Goal: Task Accomplishment & Management: Manage account settings

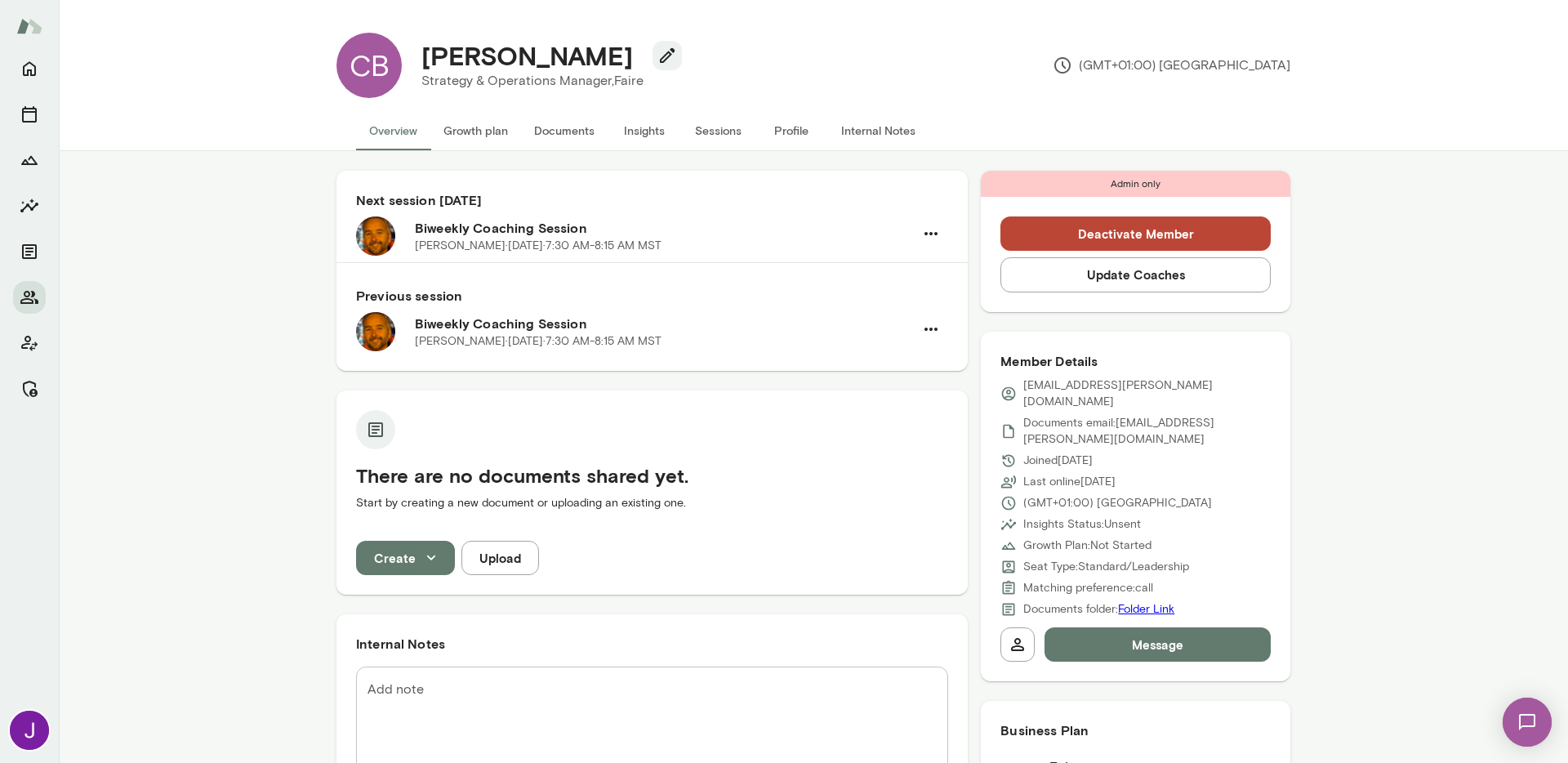
click at [715, 134] on button "Sessions" at bounding box center [718, 130] width 74 height 39
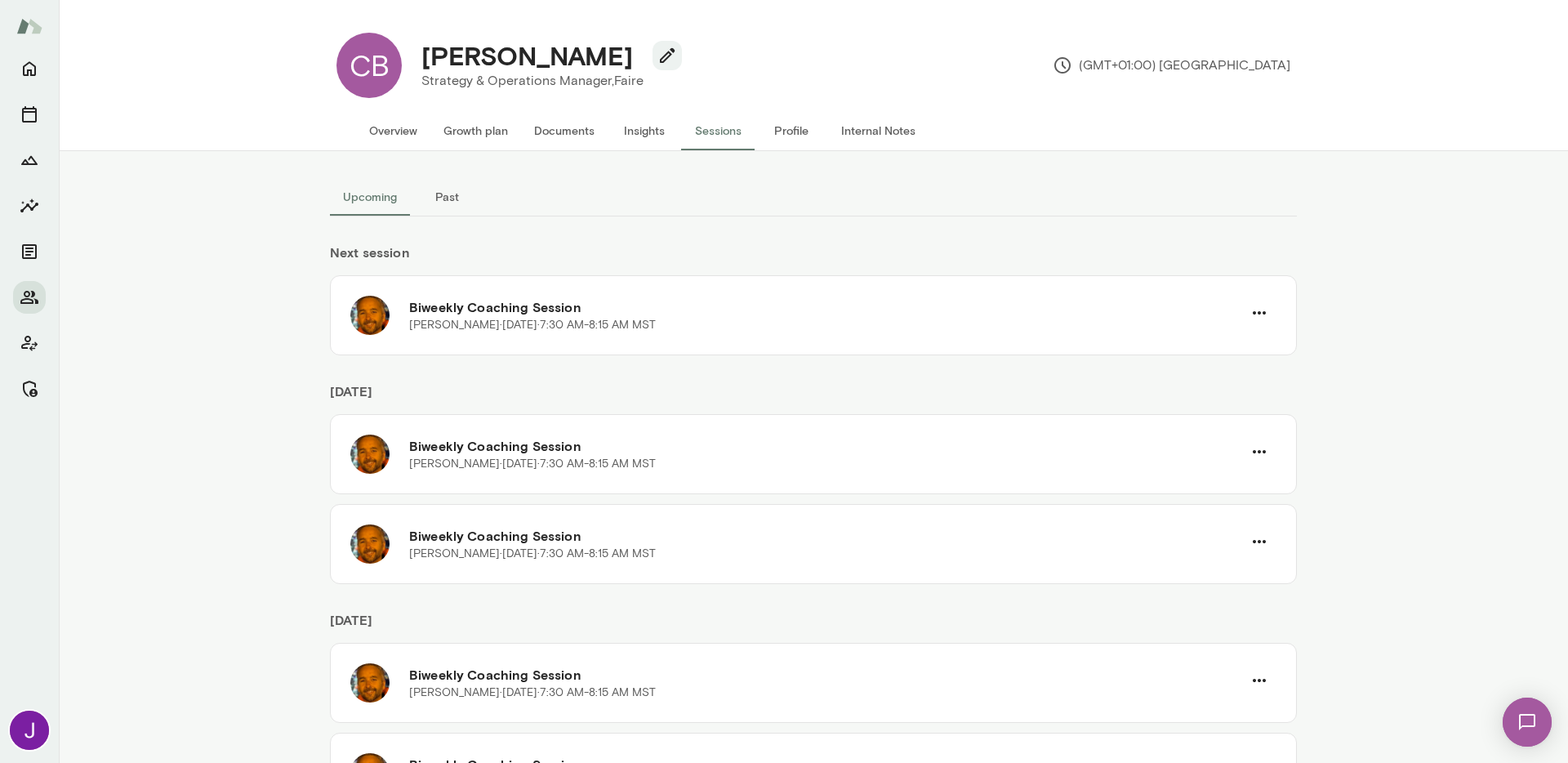
click at [457, 193] on button "Past" at bounding box center [447, 196] width 74 height 39
click at [336, 206] on button "Upcoming" at bounding box center [370, 196] width 80 height 39
click at [409, 134] on button "Overview" at bounding box center [393, 130] width 75 height 39
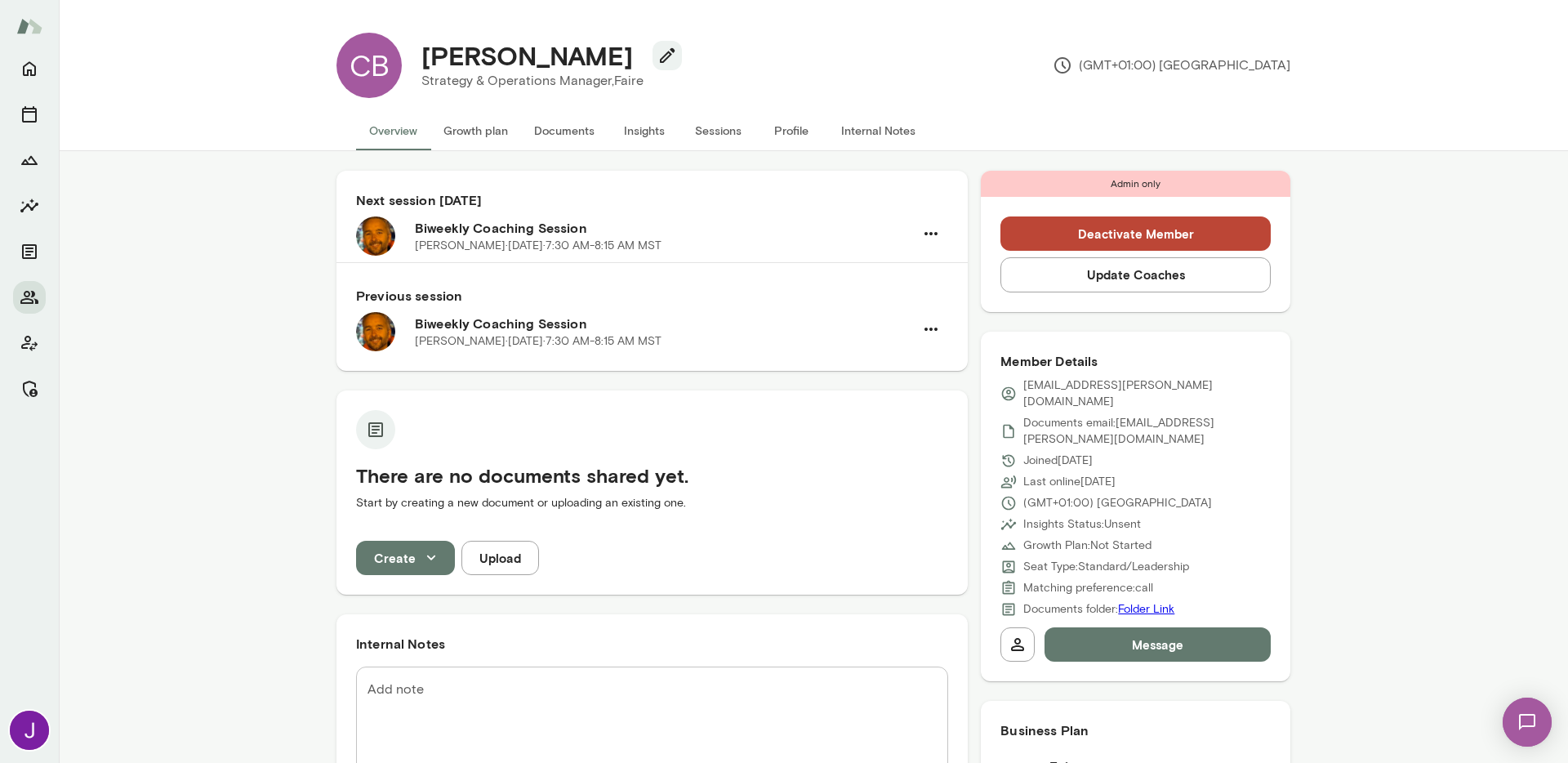
drag, startPoint x: 714, startPoint y: 124, endPoint x: 674, endPoint y: 147, distance: 46.1
click at [714, 124] on button "Sessions" at bounding box center [718, 130] width 74 height 39
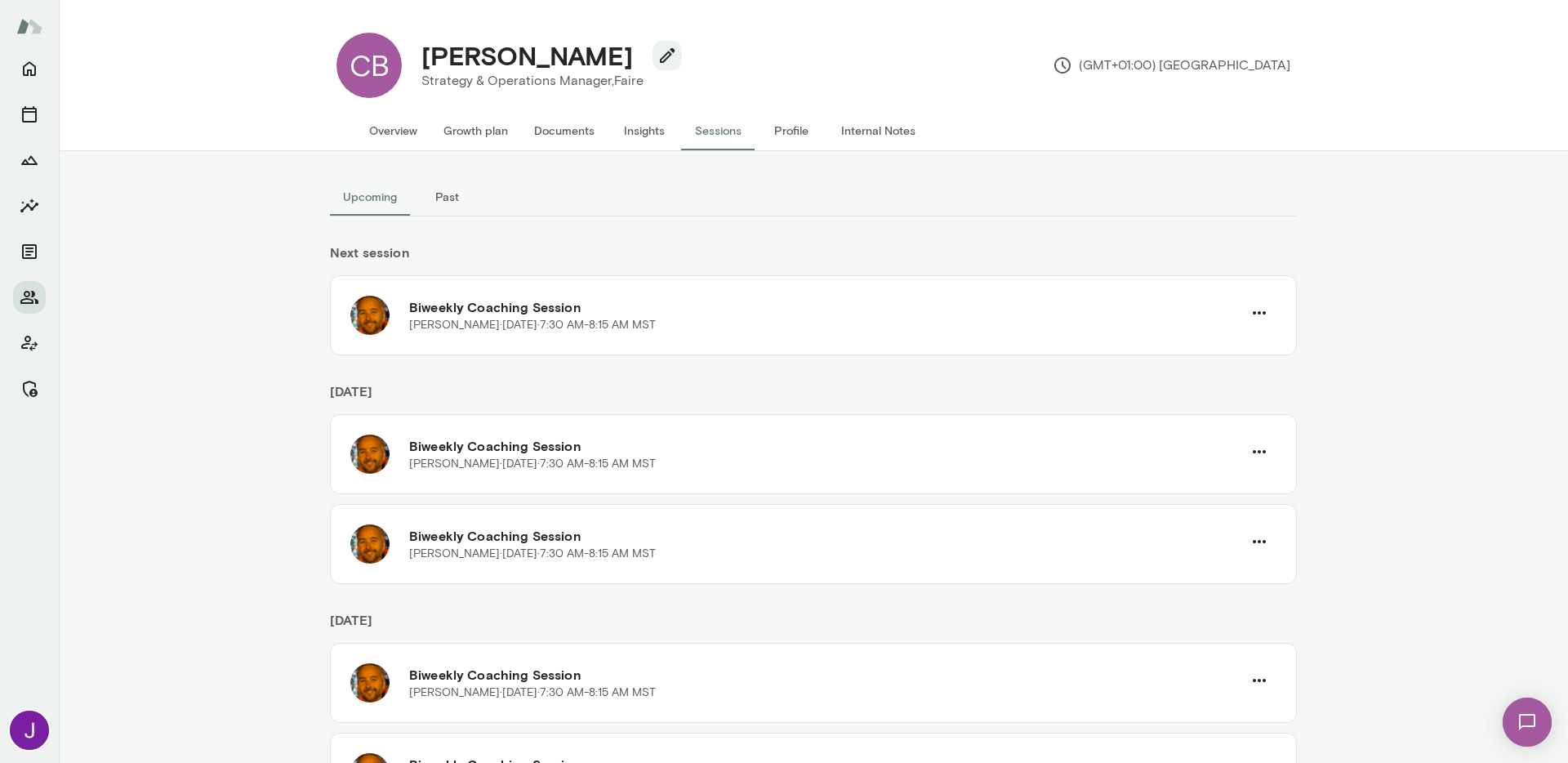
click at [447, 191] on button "Past" at bounding box center [447, 196] width 74 height 39
click at [355, 180] on button "Upcoming" at bounding box center [370, 196] width 80 height 39
click at [1270, 309] on div "Biweekly Coaching Session [PERSON_NAME] · [DATE] · 7:30 AM-8:15 AM MST" at bounding box center [813, 315] width 967 height 80
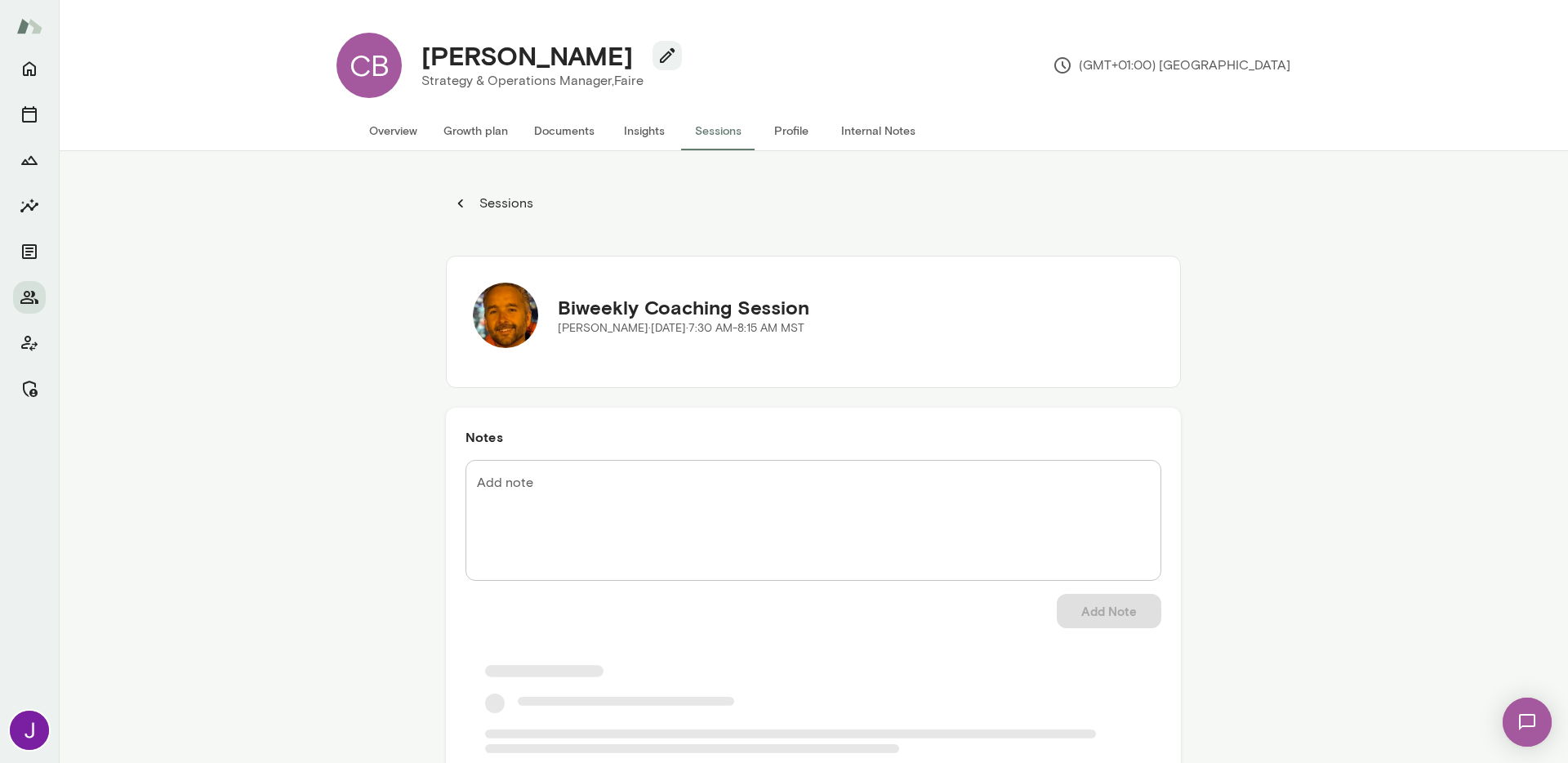
click at [409, 133] on button "Overview" at bounding box center [393, 130] width 75 height 39
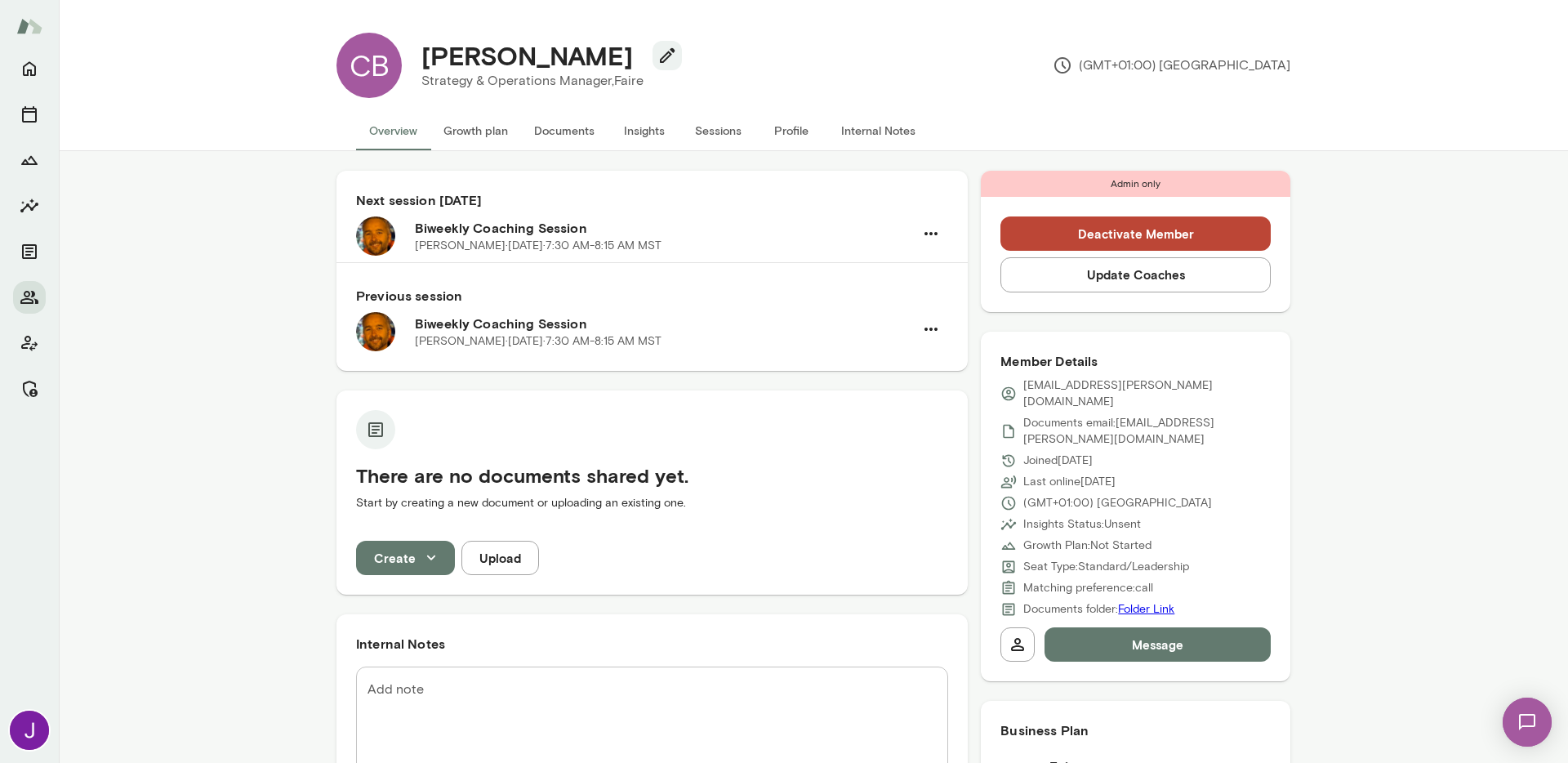
click at [728, 134] on button "Sessions" at bounding box center [718, 130] width 74 height 39
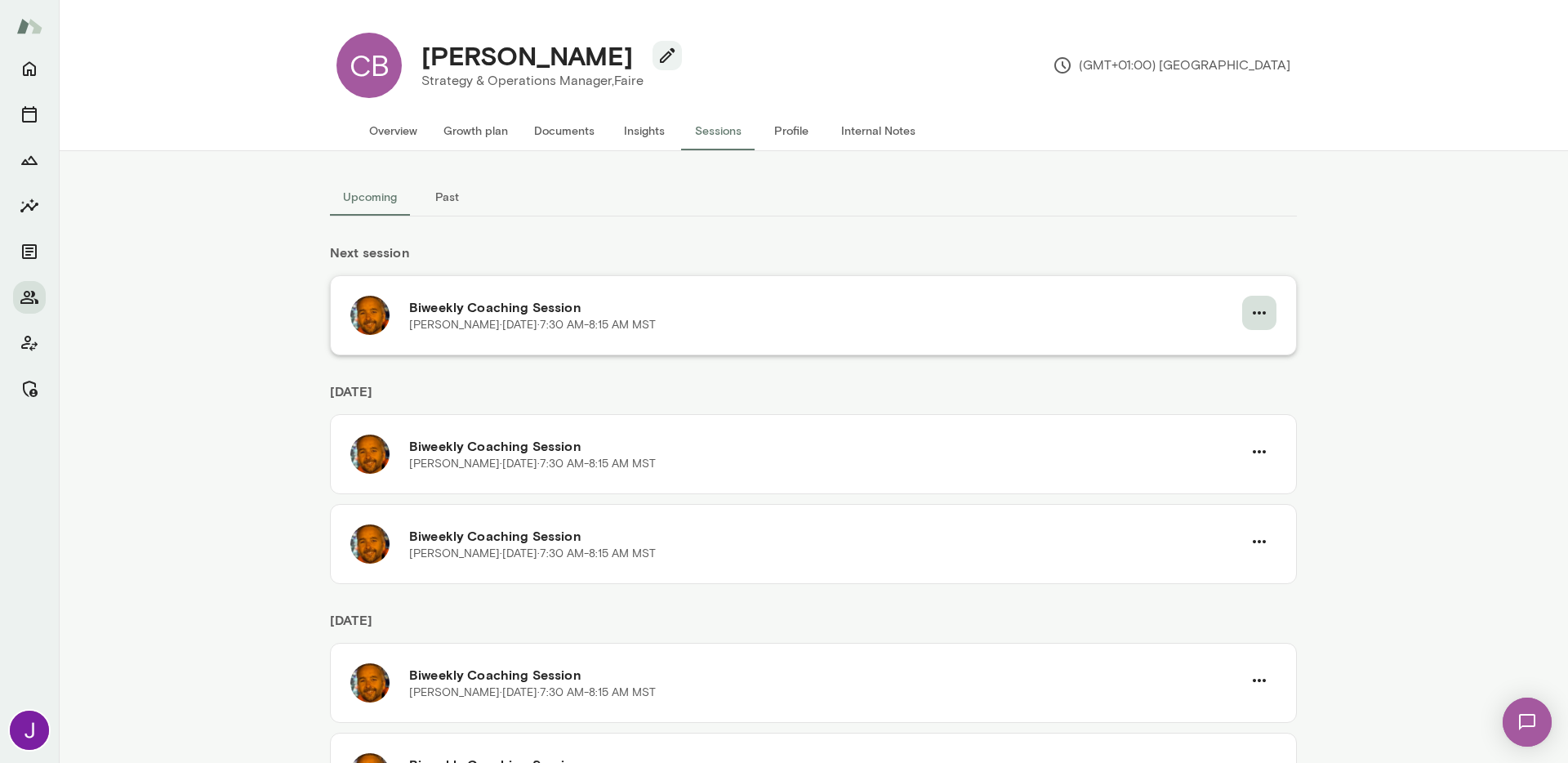
click at [1251, 311] on icon "button" at bounding box center [1260, 313] width 20 height 20
click at [1200, 382] on span "Cancel" at bounding box center [1224, 381] width 70 height 20
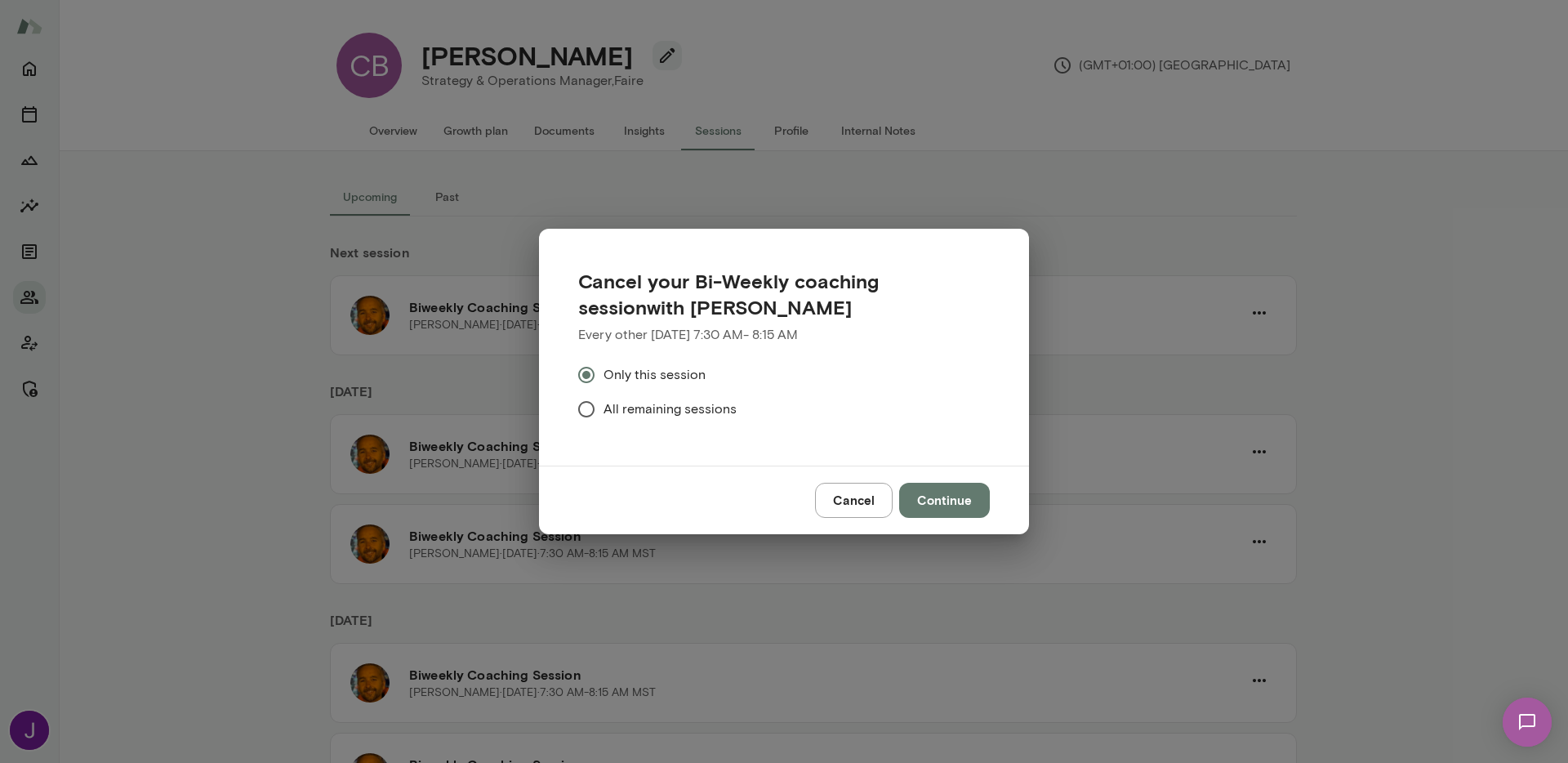
click at [692, 412] on span "All remaining sessions" at bounding box center [669, 409] width 133 height 20
click at [922, 498] on button "Continue" at bounding box center [944, 500] width 91 height 34
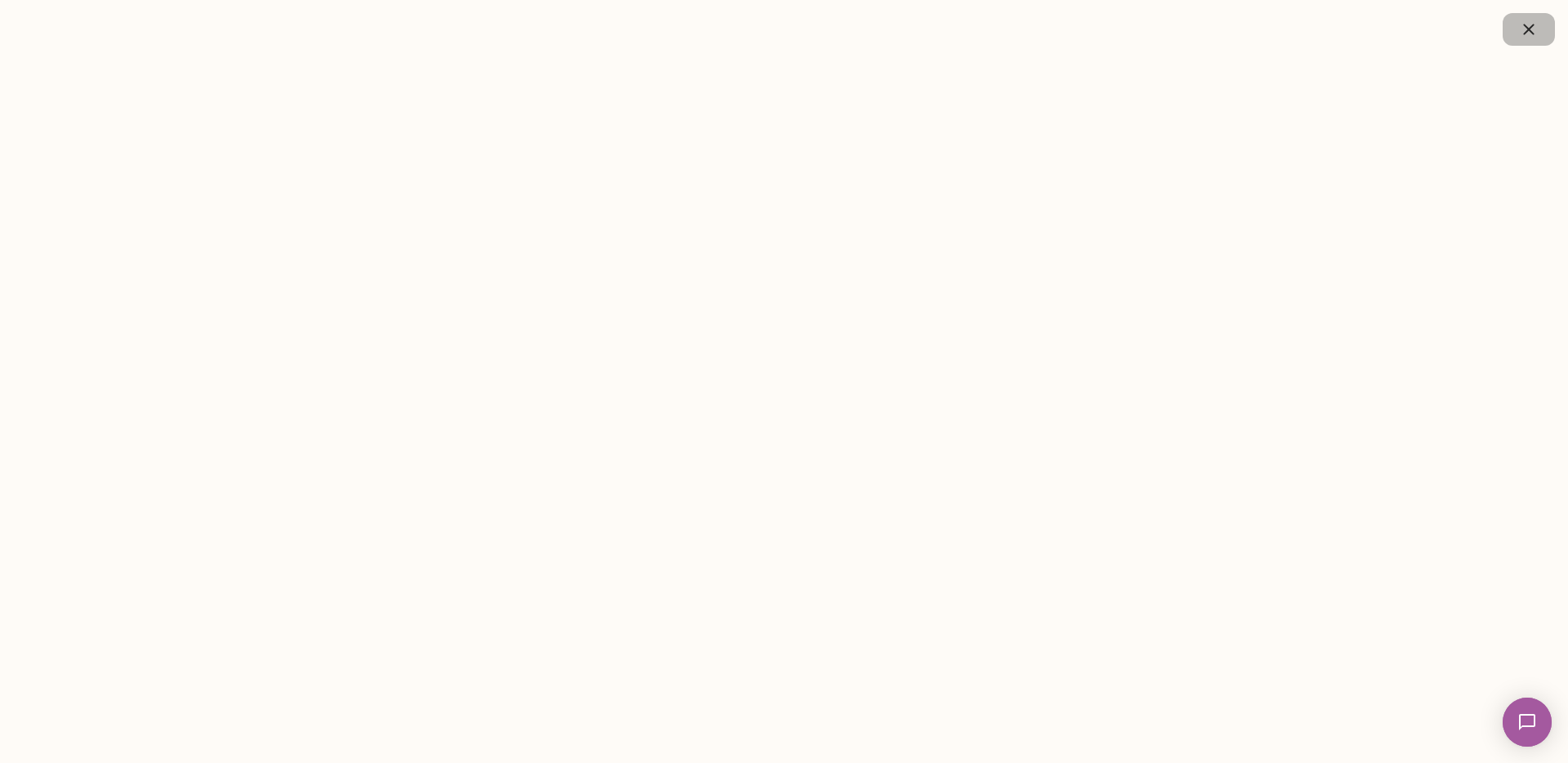
click at [1530, 27] on icon "button" at bounding box center [1528, 29] width 11 height 11
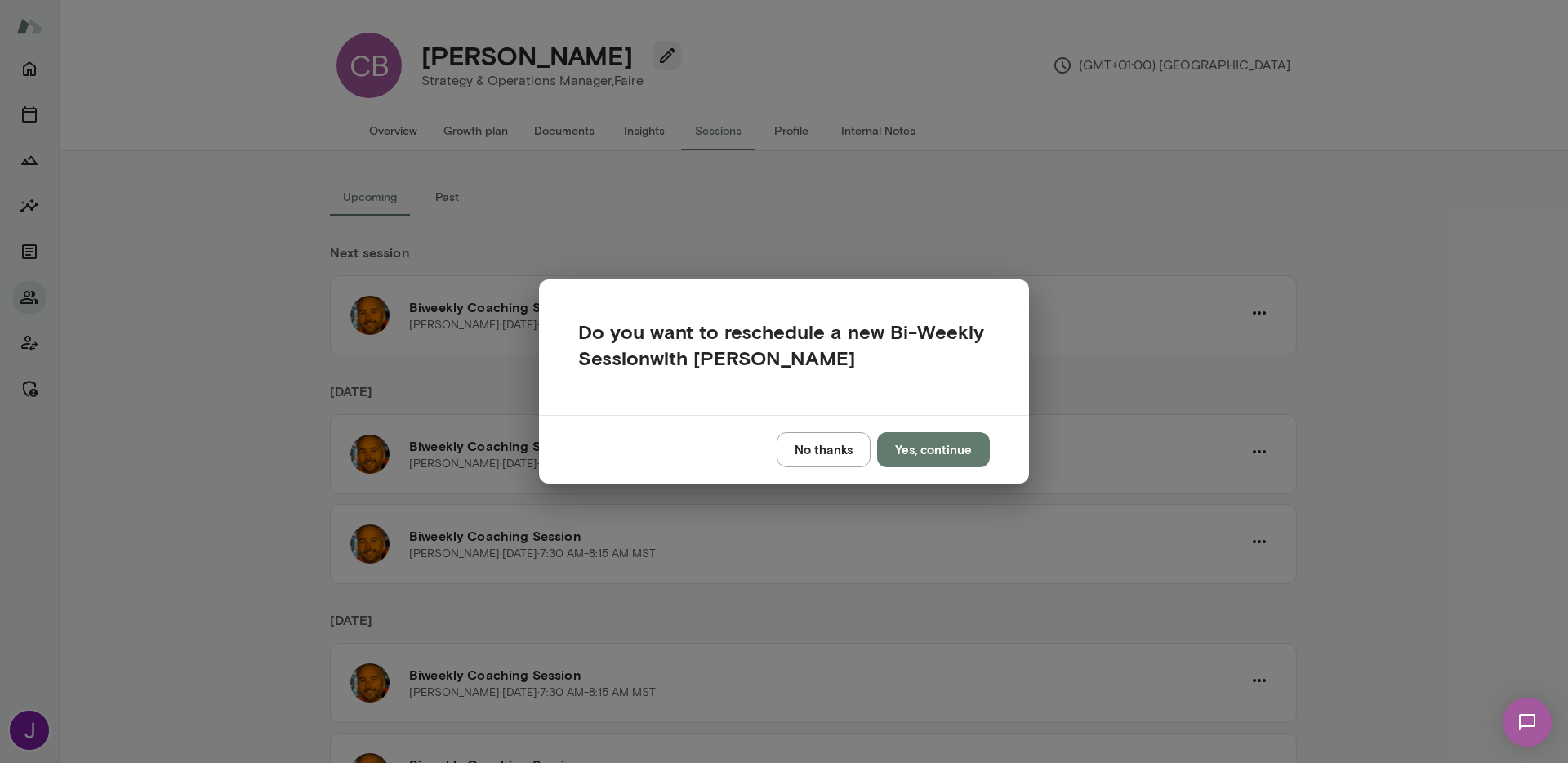
click at [802, 460] on button "No thanks" at bounding box center [824, 449] width 94 height 34
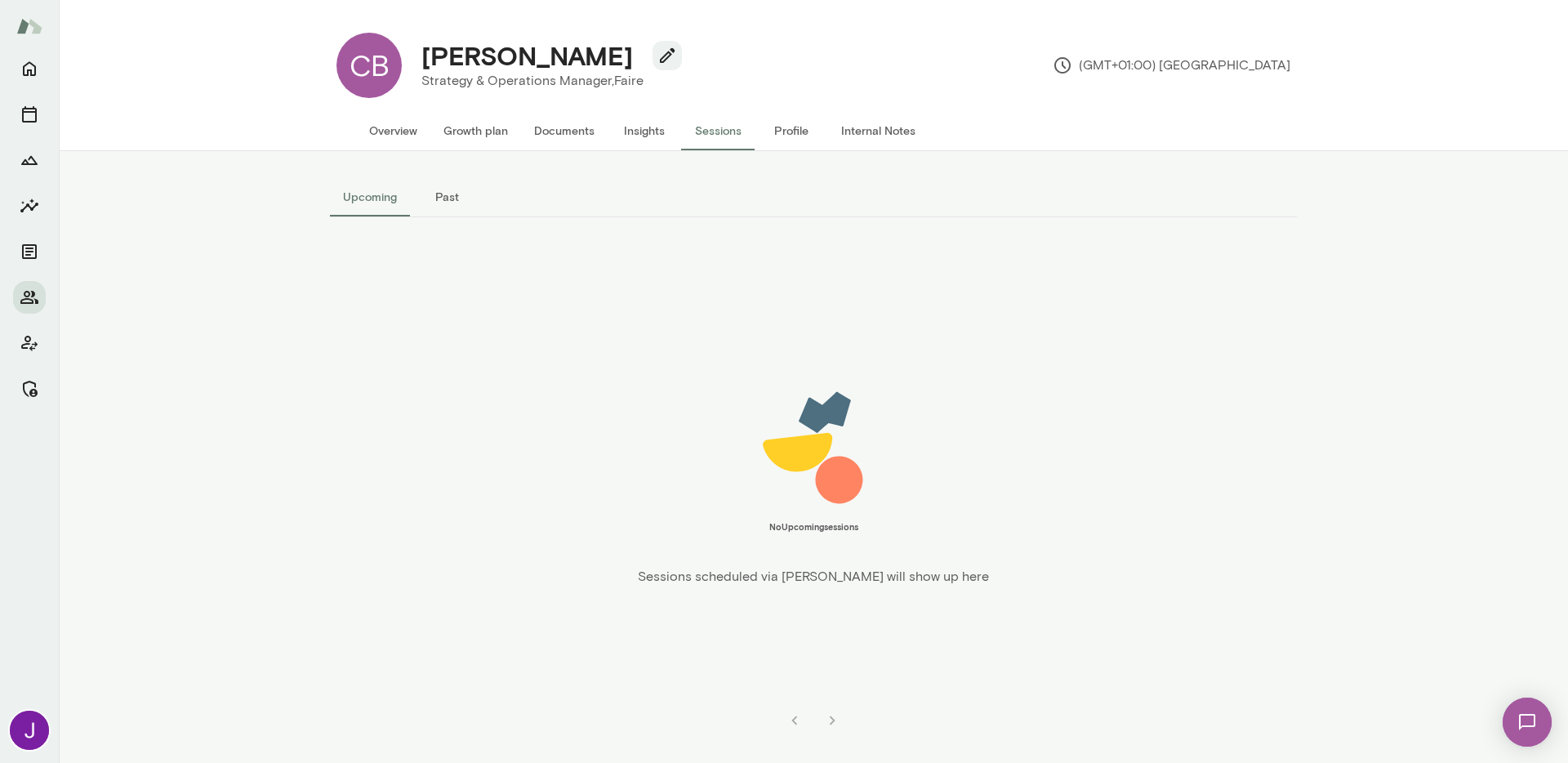
click at [393, 141] on button "Overview" at bounding box center [393, 130] width 75 height 39
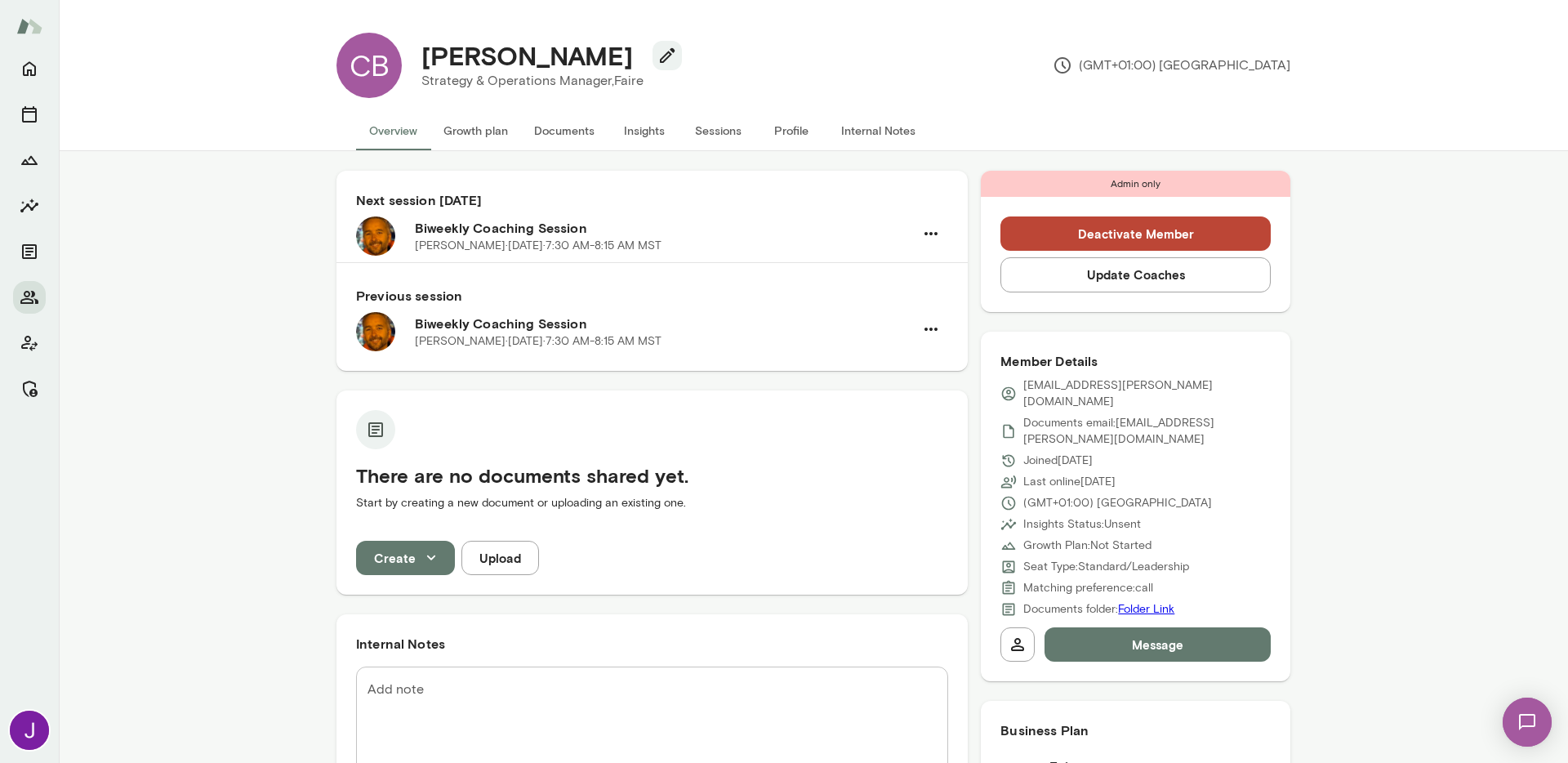
click at [1224, 286] on button "Update Coaches" at bounding box center [1135, 274] width 270 height 34
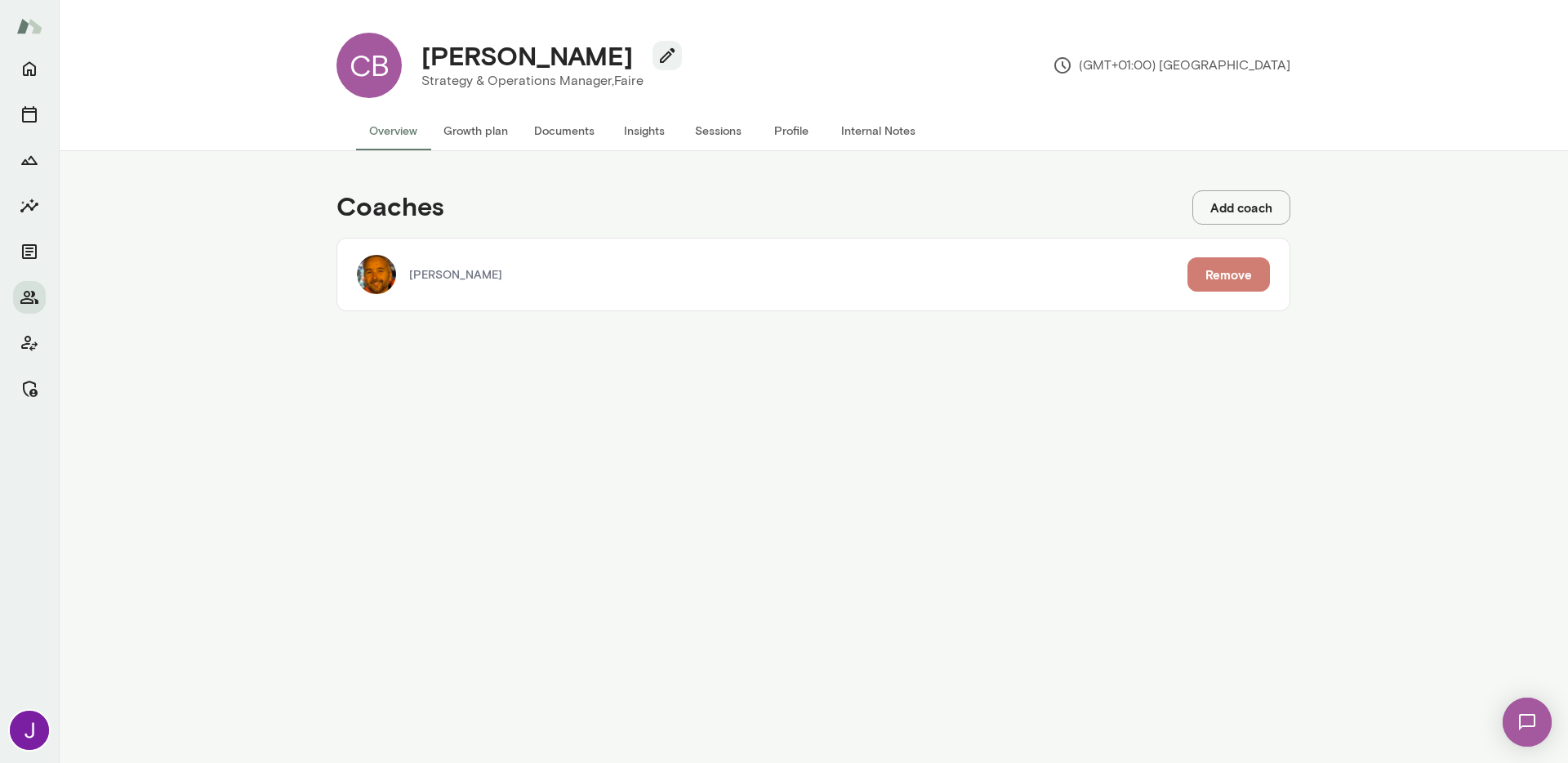
click at [1228, 283] on button "Remove" at bounding box center [1229, 274] width 83 height 34
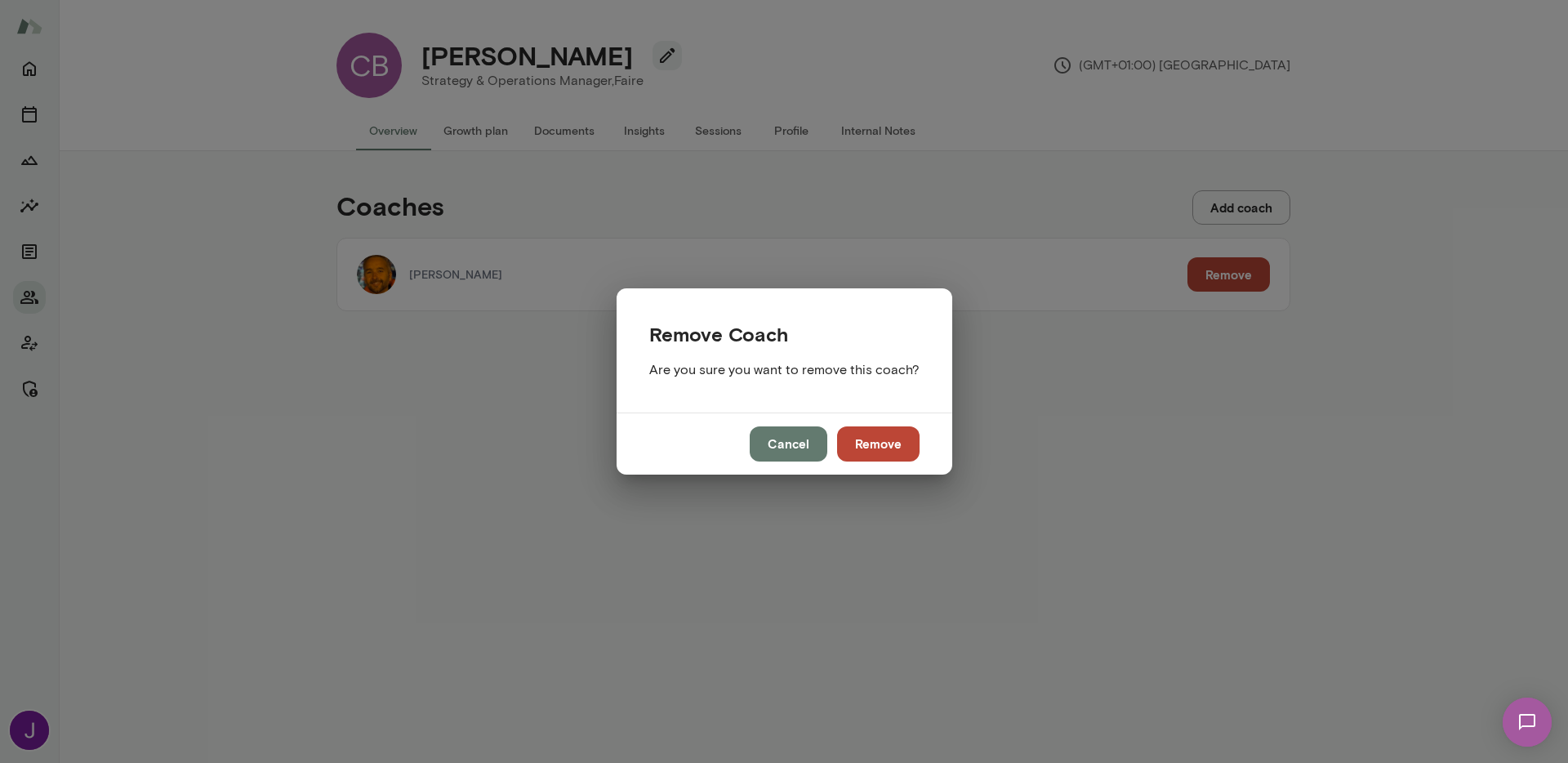
click at [860, 454] on button "Remove" at bounding box center [878, 443] width 83 height 34
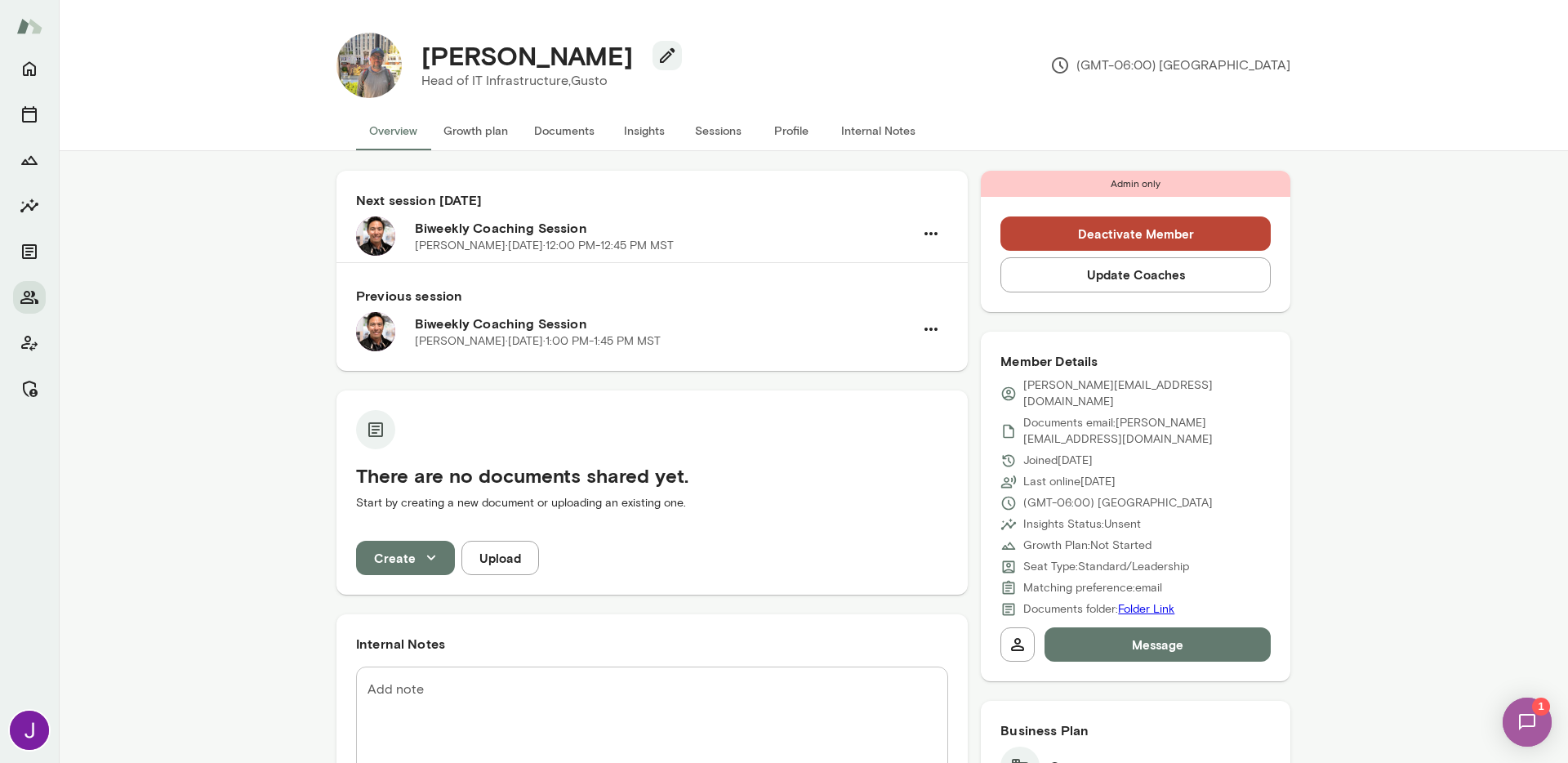
click at [707, 130] on button "Sessions" at bounding box center [718, 130] width 74 height 39
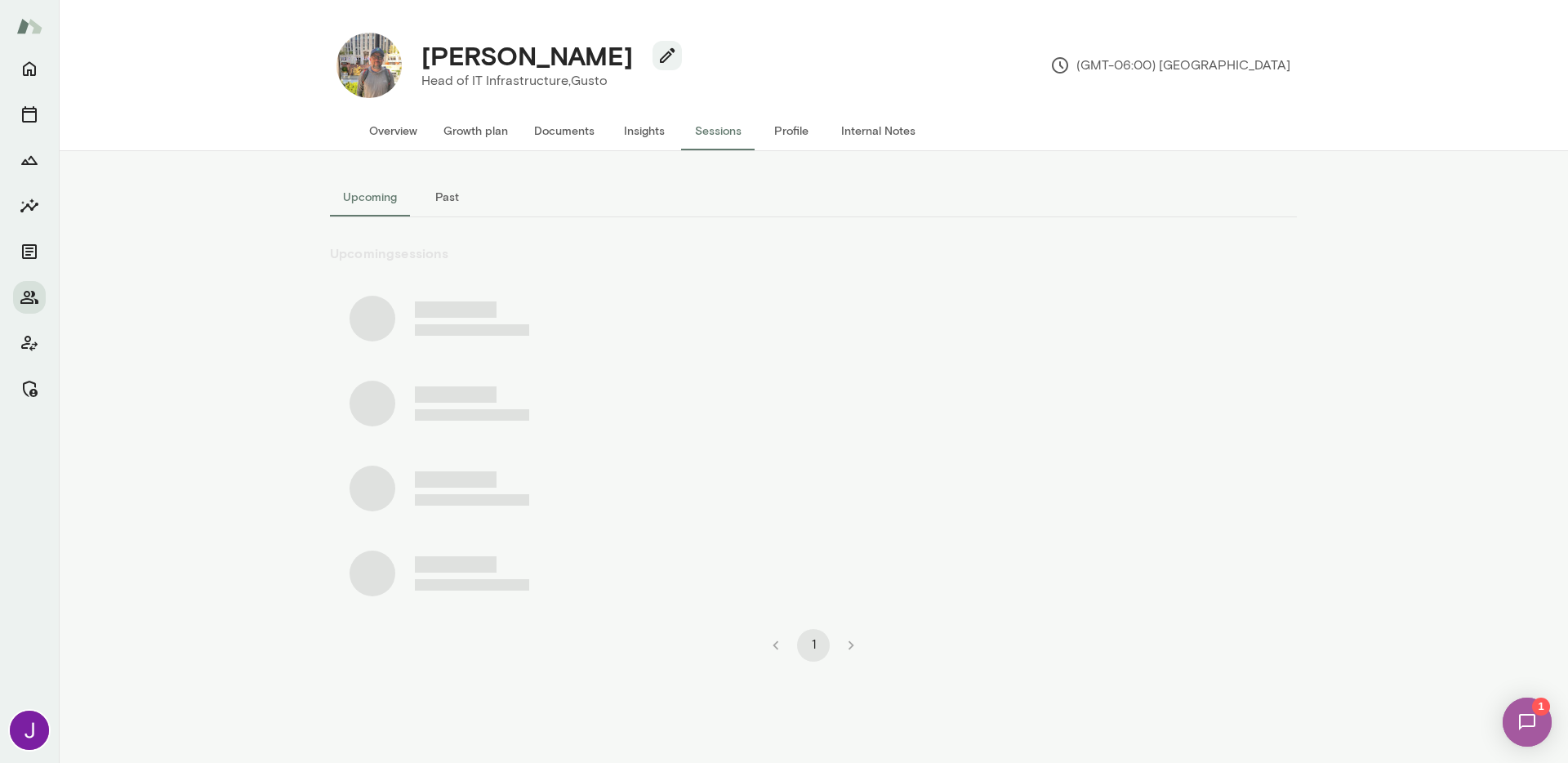
click at [449, 196] on button "Past" at bounding box center [447, 196] width 74 height 39
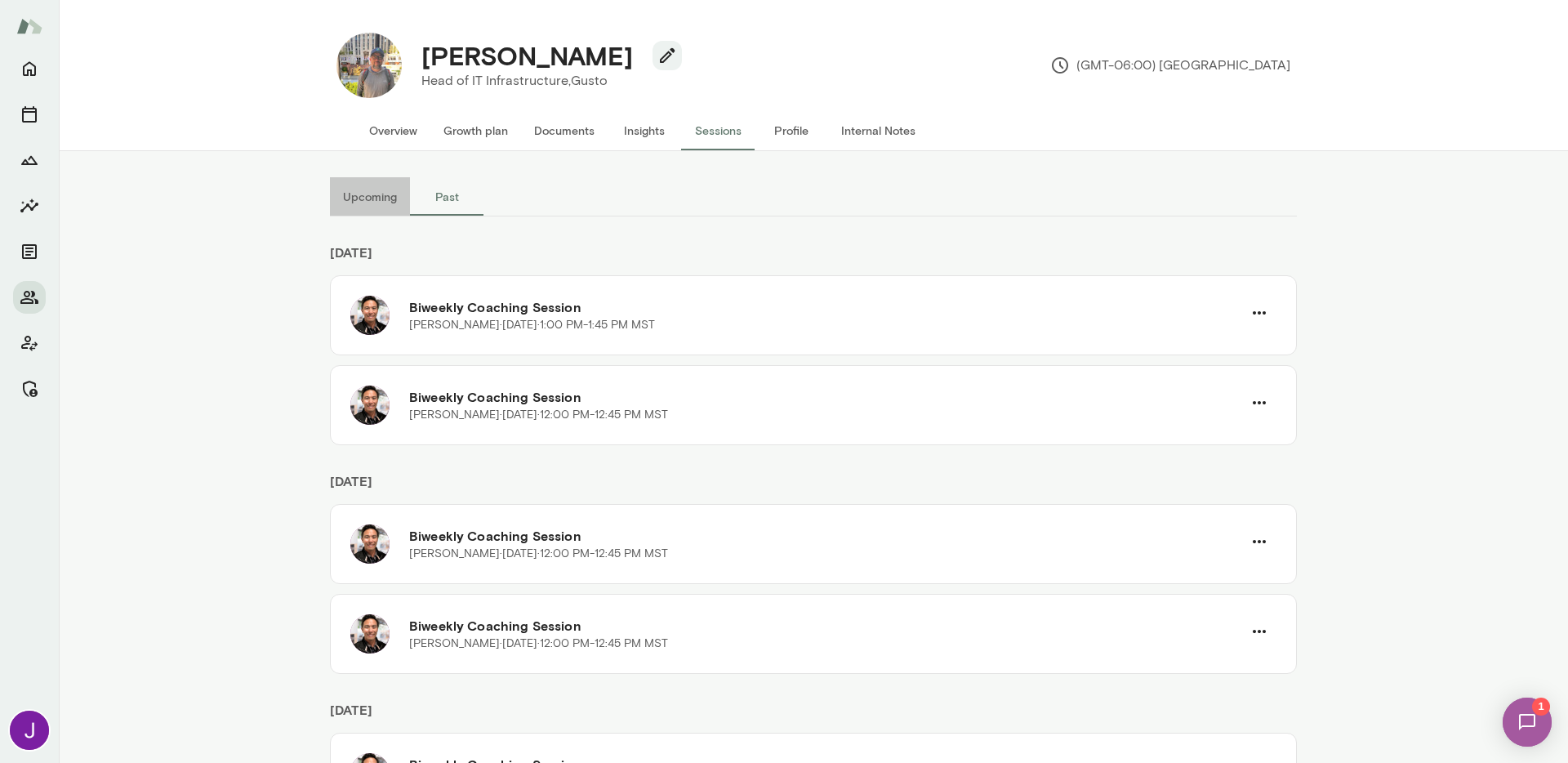
click at [373, 195] on button "Upcoming" at bounding box center [370, 196] width 80 height 39
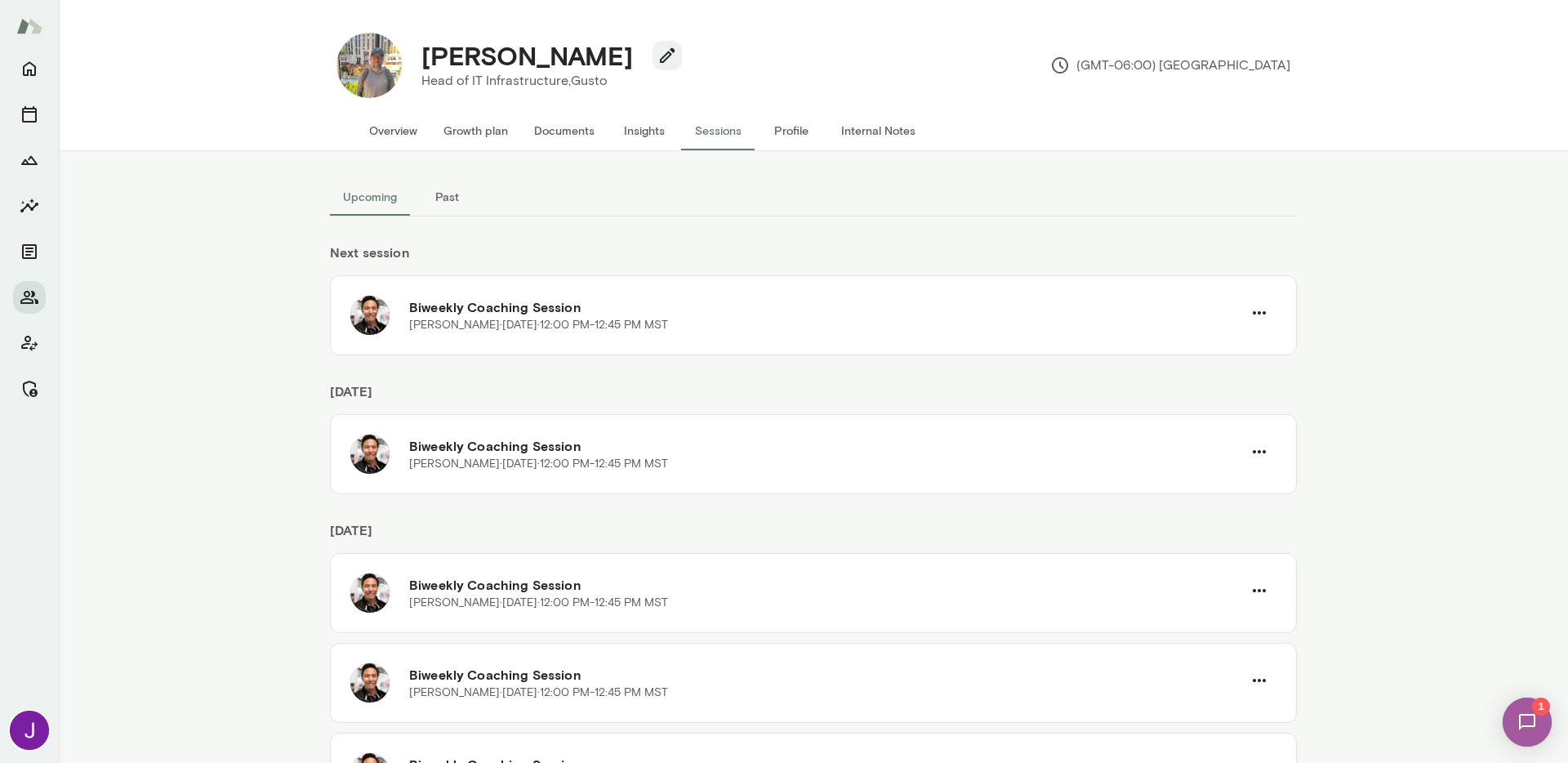
click at [385, 127] on button "Overview" at bounding box center [393, 130] width 75 height 39
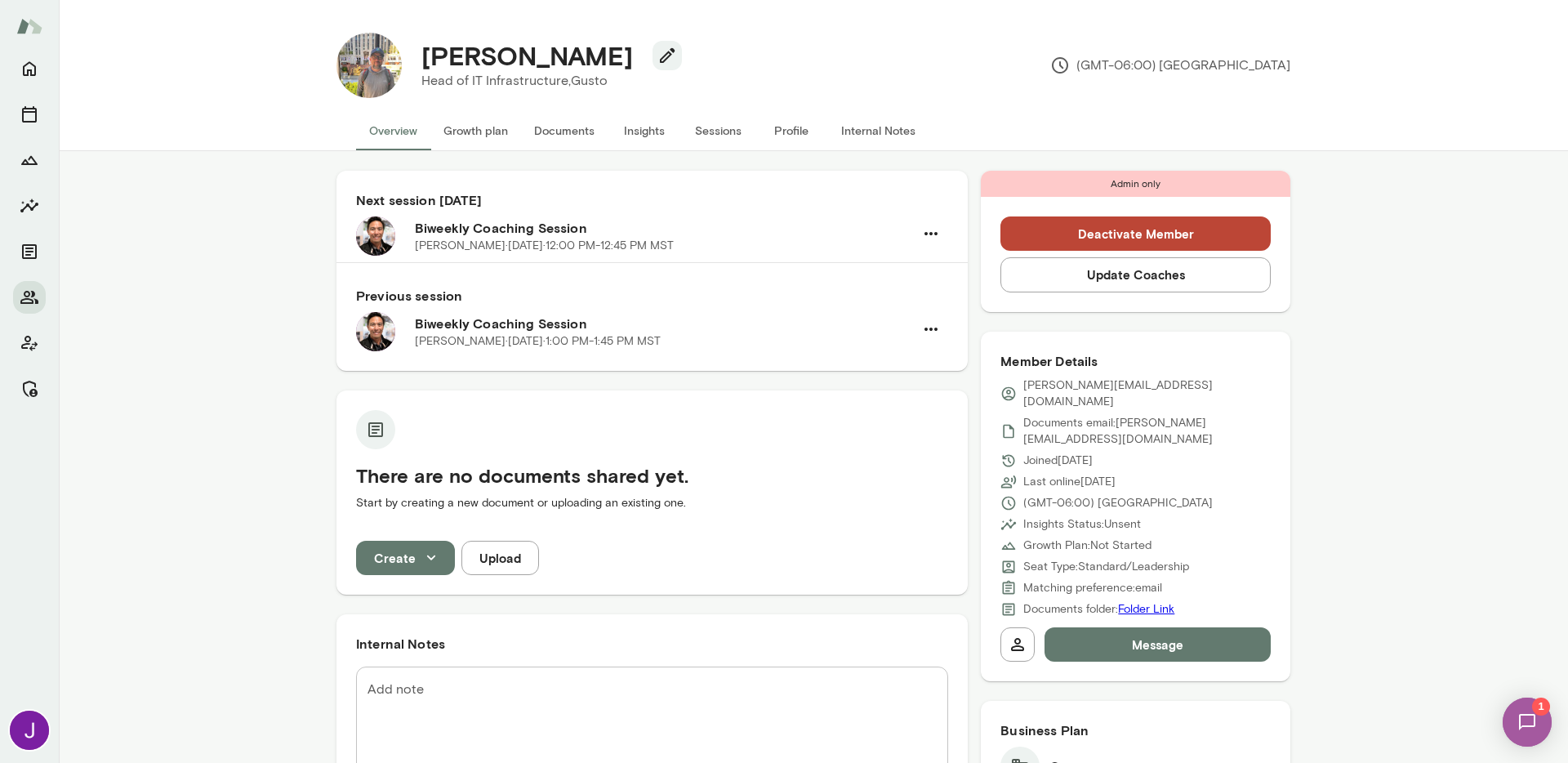
click at [1081, 385] on p "thomas.kitamura@gusto.com" at bounding box center [1147, 393] width 247 height 33
click at [1082, 386] on p "thomas.kitamura@gusto.com" at bounding box center [1147, 393] width 247 height 33
copy div "thomas.kitamura@gusto.com"
click at [20, 299] on icon "Members" at bounding box center [30, 297] width 20 height 20
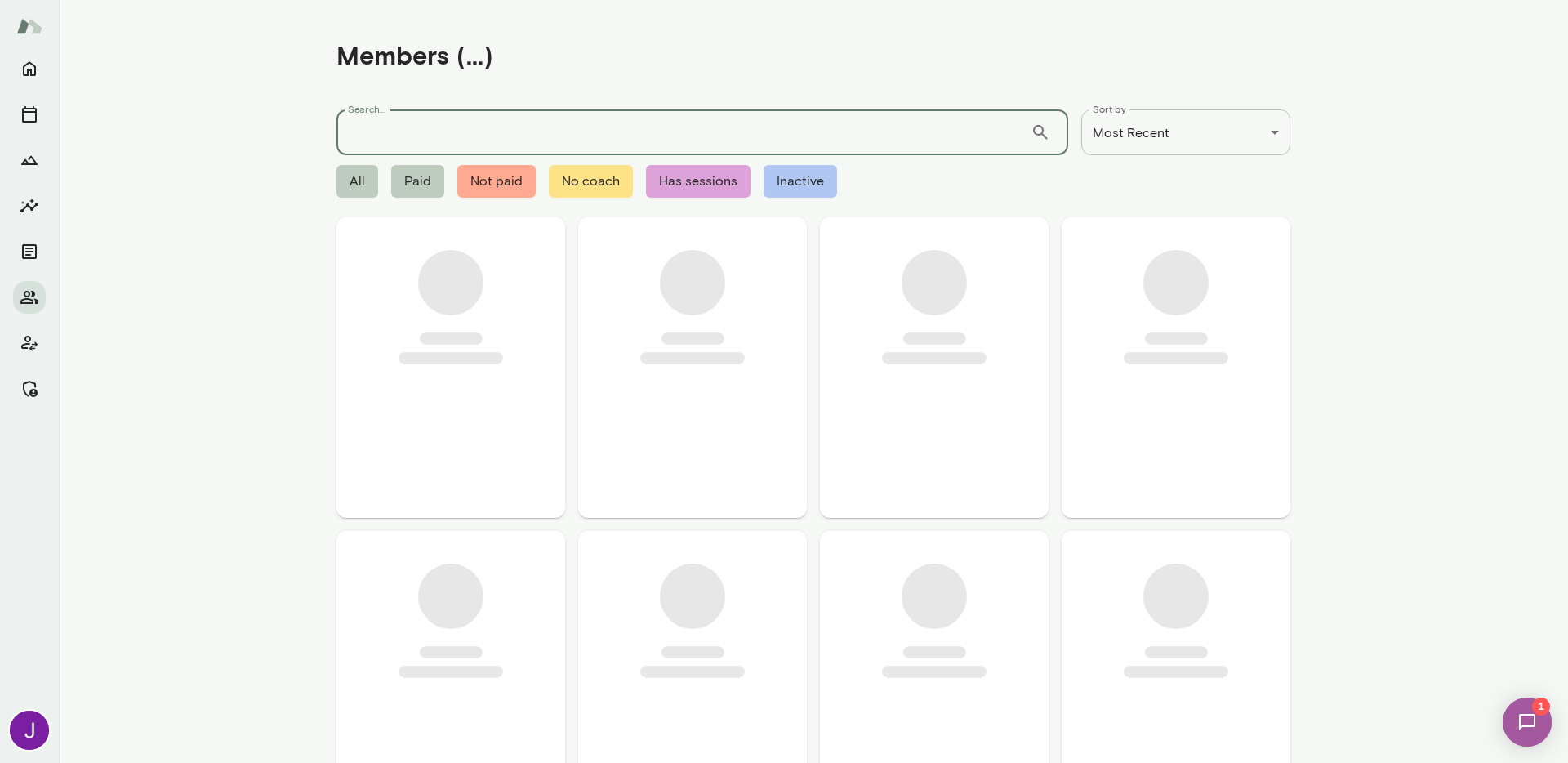
click at [480, 147] on input "Search..." at bounding box center [683, 133] width 694 height 46
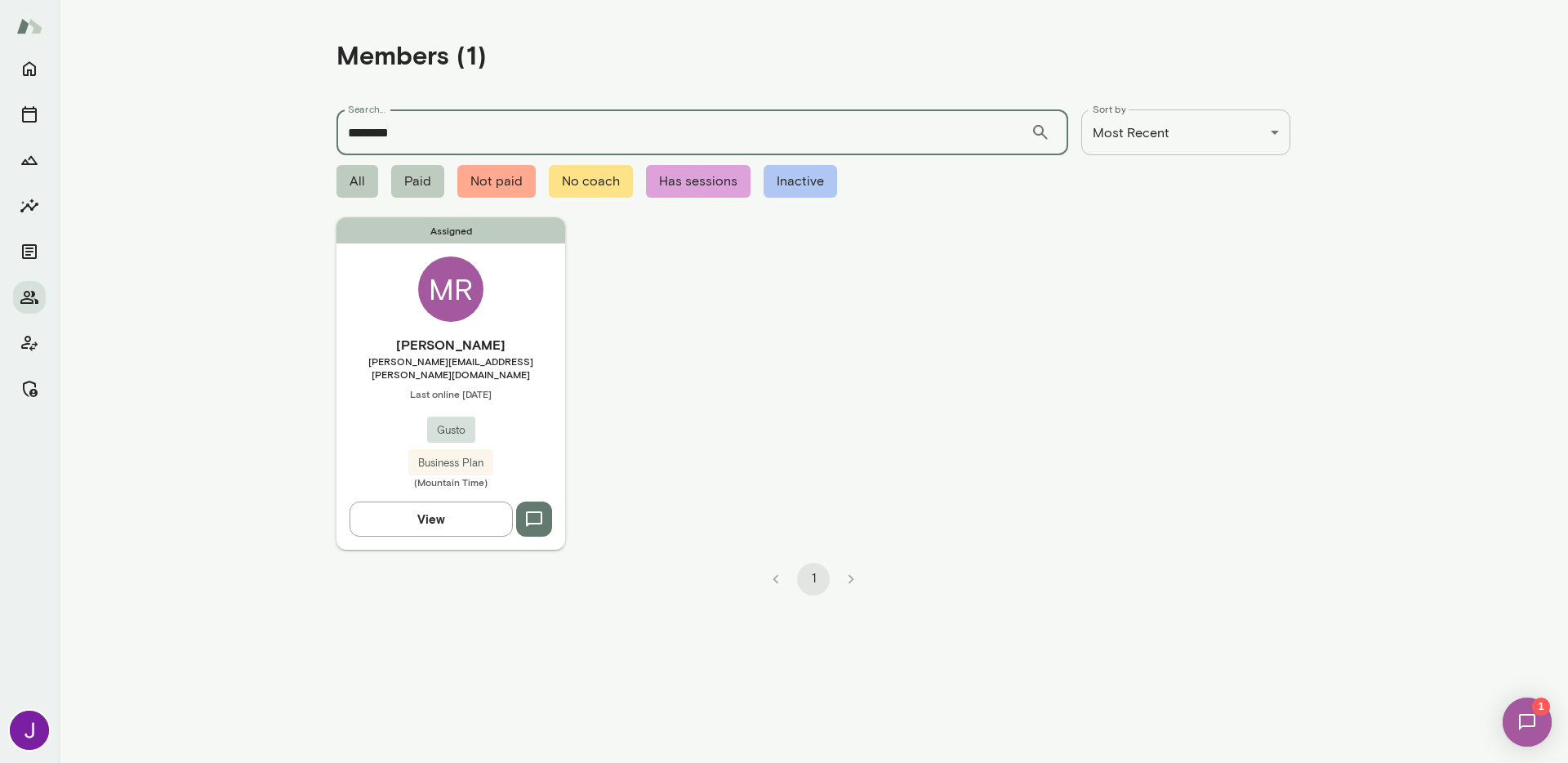
type input "********"
click at [516, 354] on div "Assigned MR Martin Ribas martin.ribas@gusto.com Last online July 14 Gusto Busin…" at bounding box center [450, 383] width 228 height 331
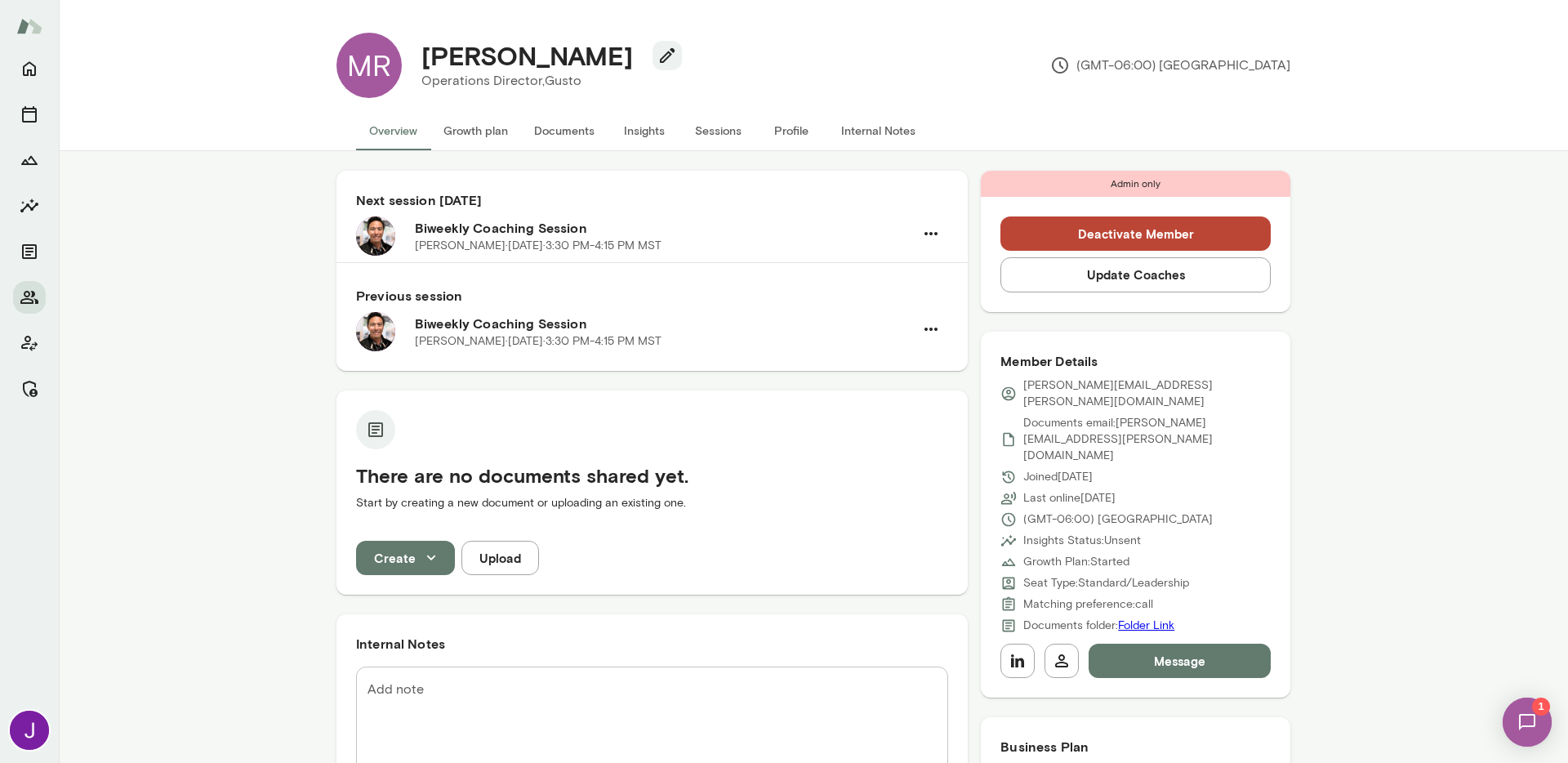
drag, startPoint x: 719, startPoint y: 133, endPoint x: 694, endPoint y: 139, distance: 25.7
click at [719, 133] on button "Sessions" at bounding box center [718, 130] width 74 height 39
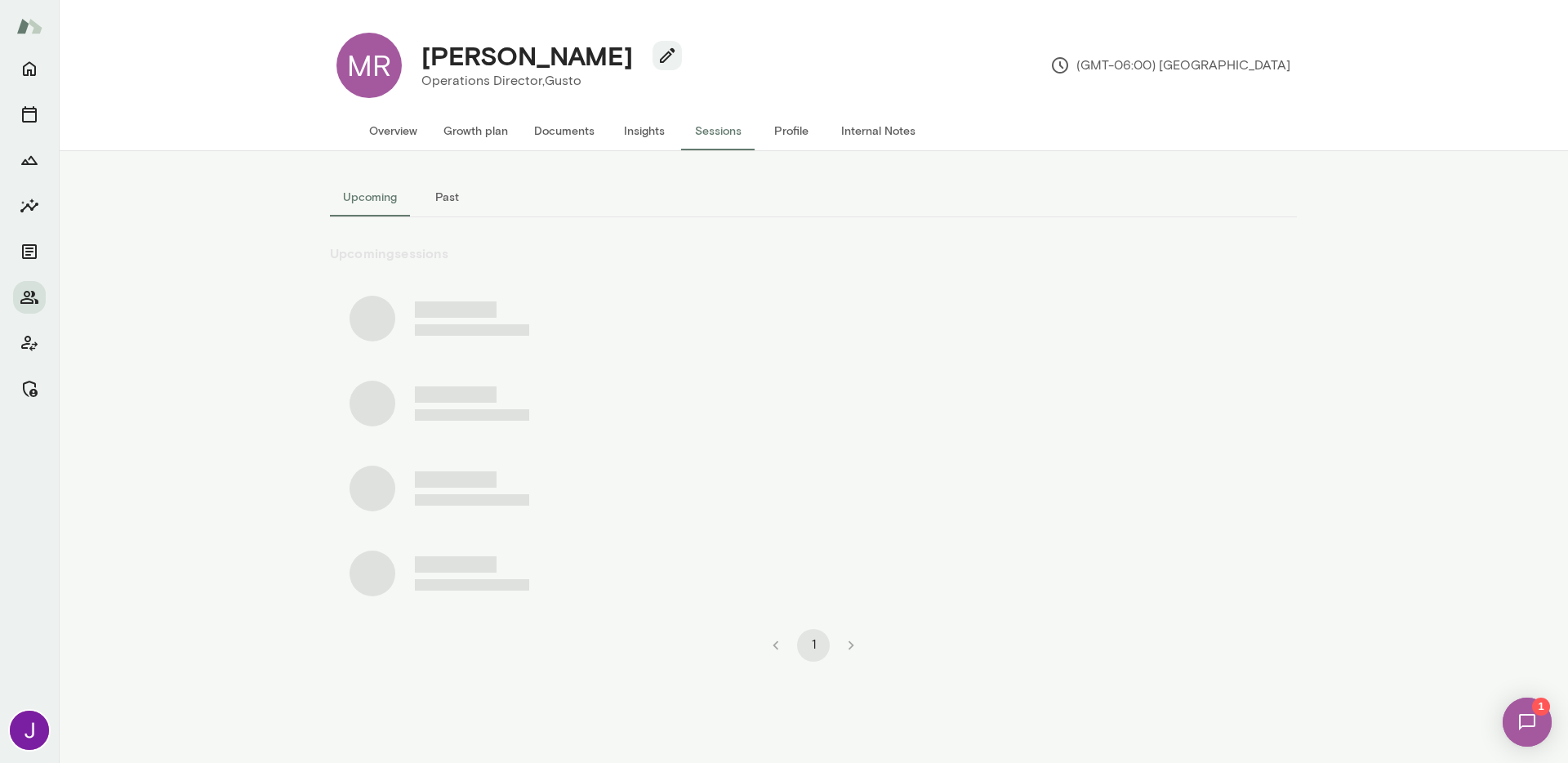
click at [435, 197] on button "Past" at bounding box center [447, 196] width 74 height 39
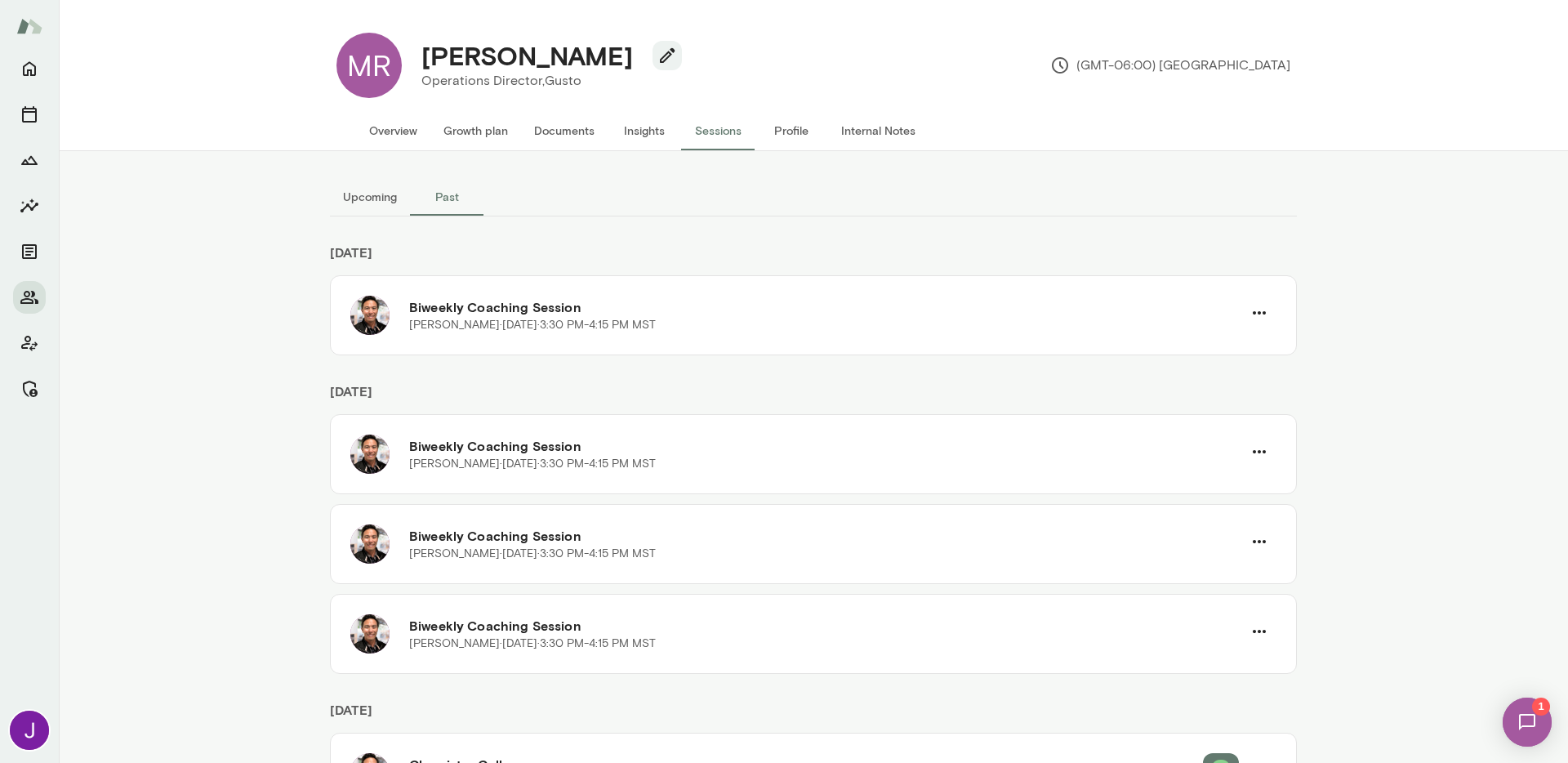
click at [372, 202] on button "Upcoming" at bounding box center [370, 196] width 80 height 39
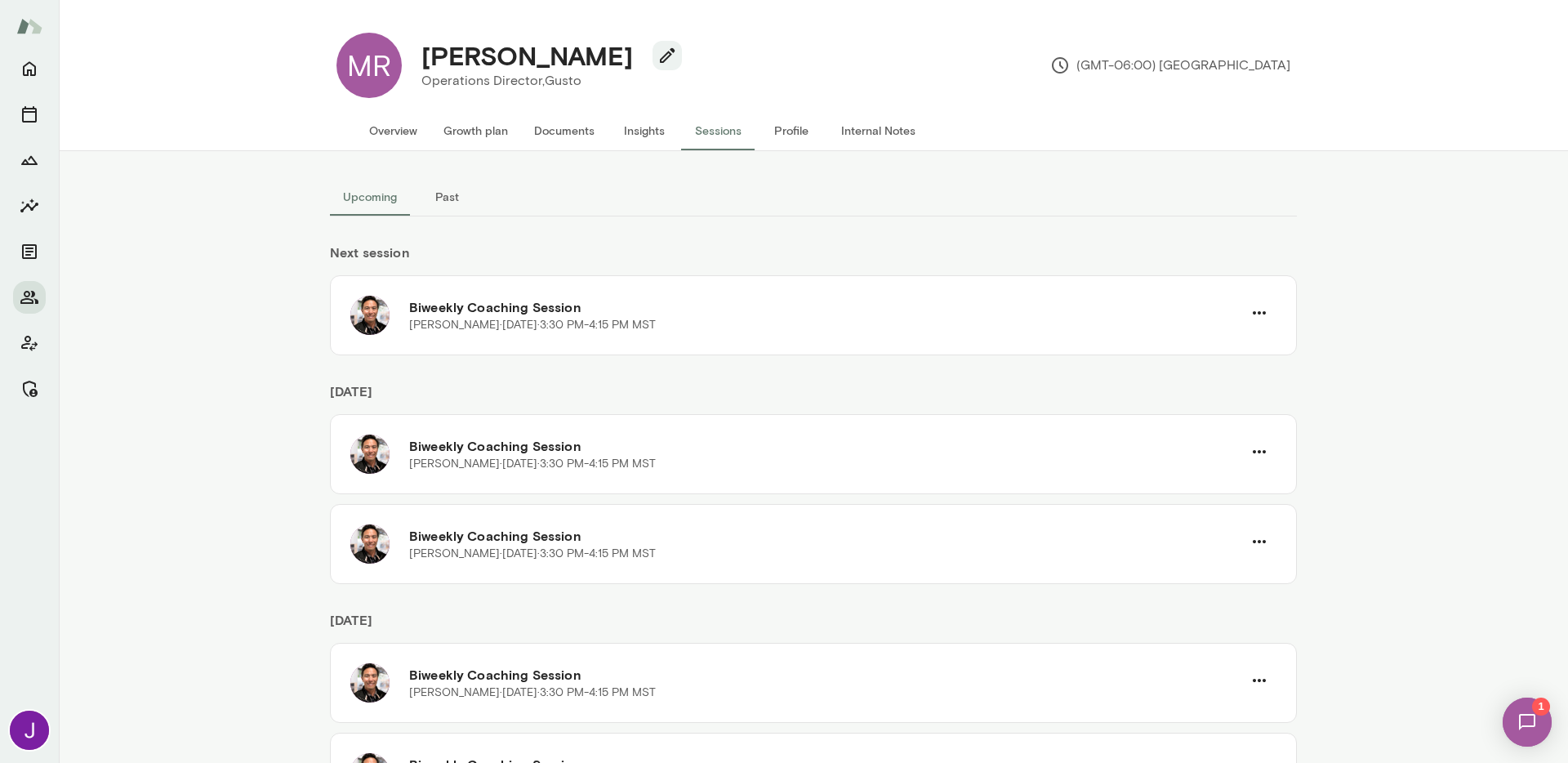
click at [430, 200] on button "Past" at bounding box center [447, 196] width 74 height 39
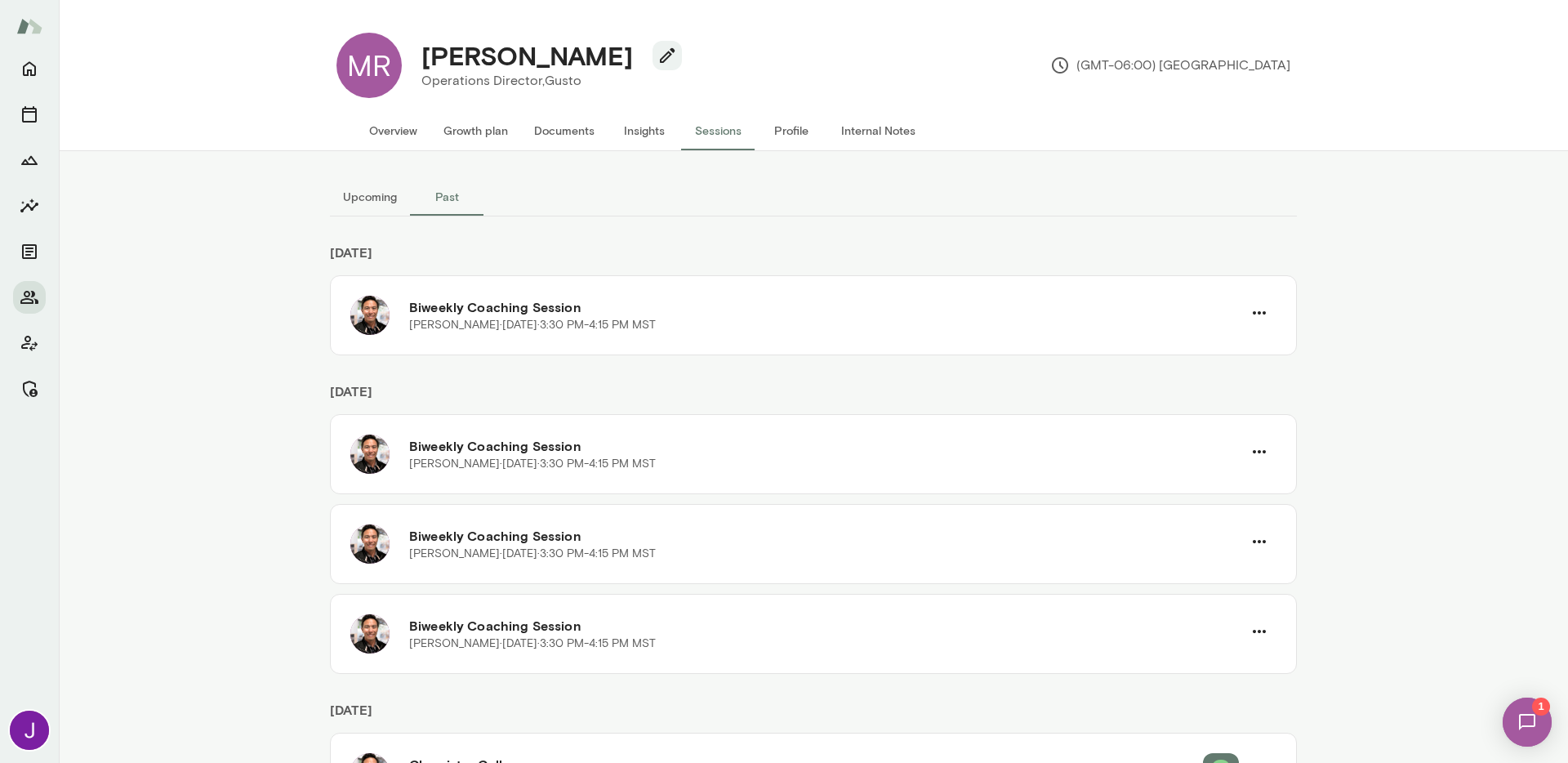
click at [397, 117] on button "Overview" at bounding box center [393, 130] width 75 height 39
